Goal: Information Seeking & Learning: Learn about a topic

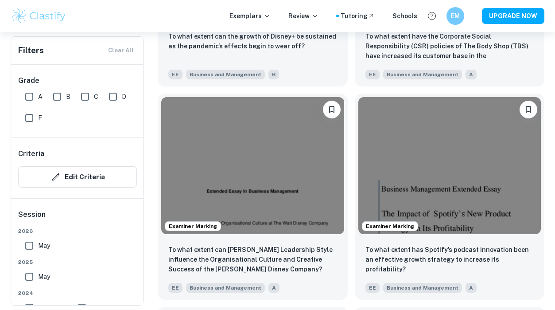
scroll to position [4615, 0]
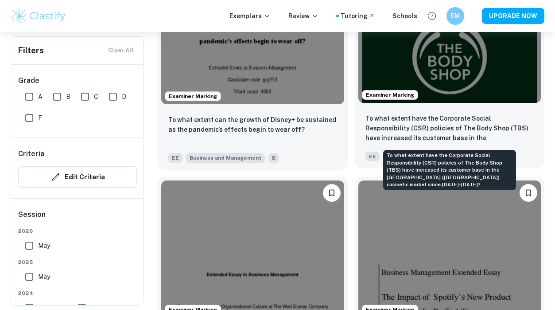
click at [501, 122] on p "To what extent have the Corporate Social Responsibility (CSR) policies of The B…" at bounding box center [450, 128] width 169 height 30
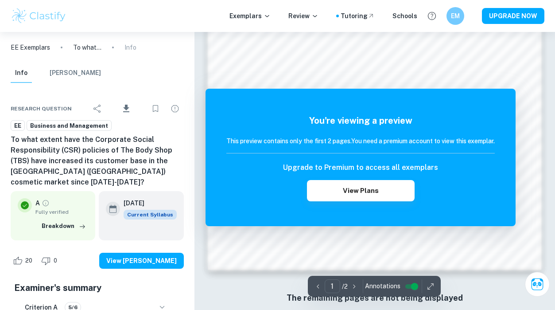
scroll to position [658, 0]
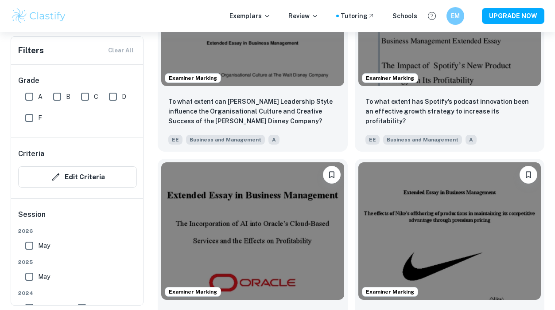
scroll to position [4910, 0]
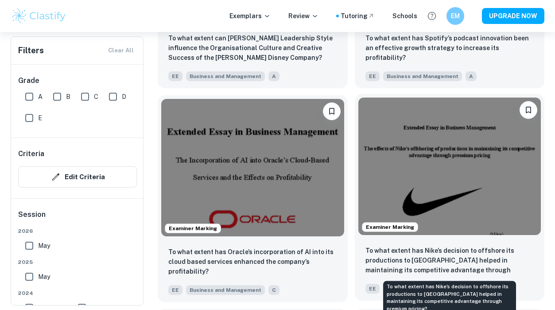
click at [460, 260] on p "To what extent has Nike’s decision to offshore its productions to [GEOGRAPHIC_D…" at bounding box center [450, 260] width 169 height 30
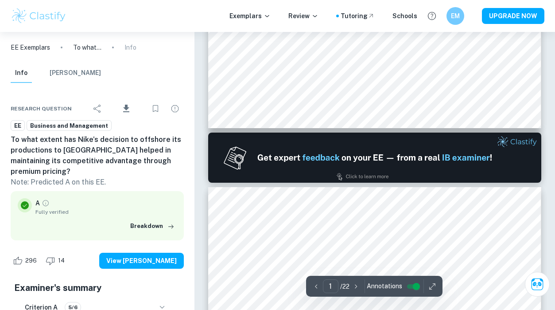
type input "2"
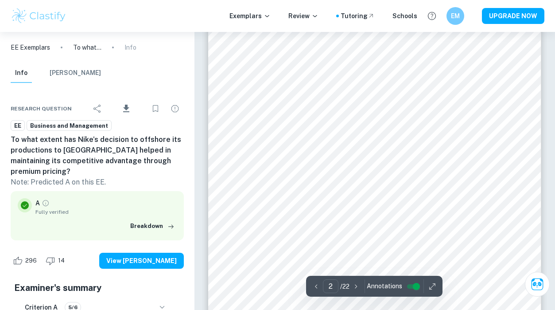
scroll to position [537, 0]
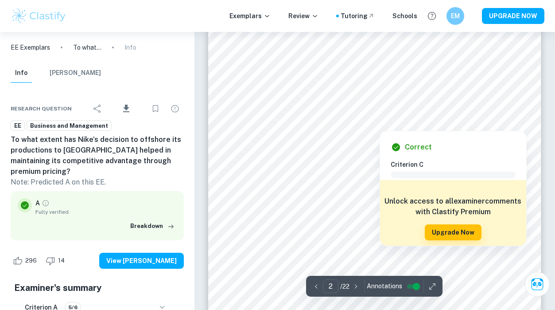
click at [329, 124] on div at bounding box center [379, 123] width 245 height 12
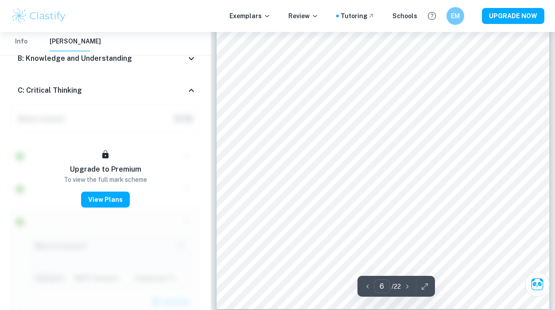
scroll to position [2448, 0]
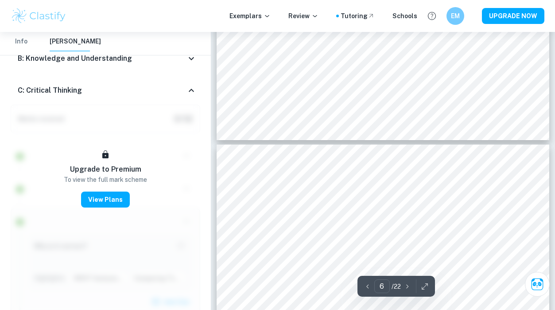
type input "7"
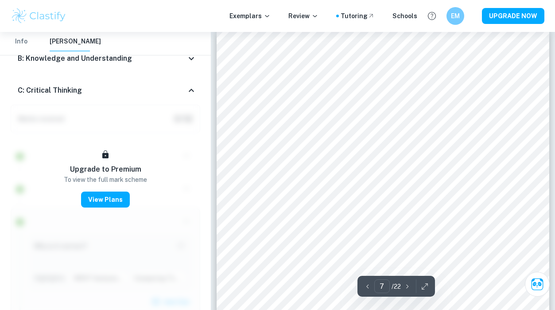
scroll to position [2732, 0]
